Goal: Browse casually

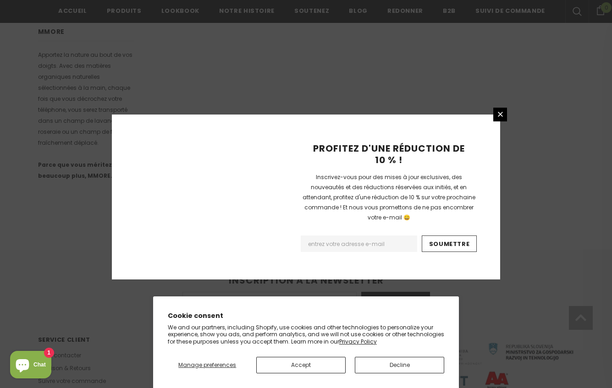
scroll to position [573, 0]
